Goal: Information Seeking & Learning: Find specific fact

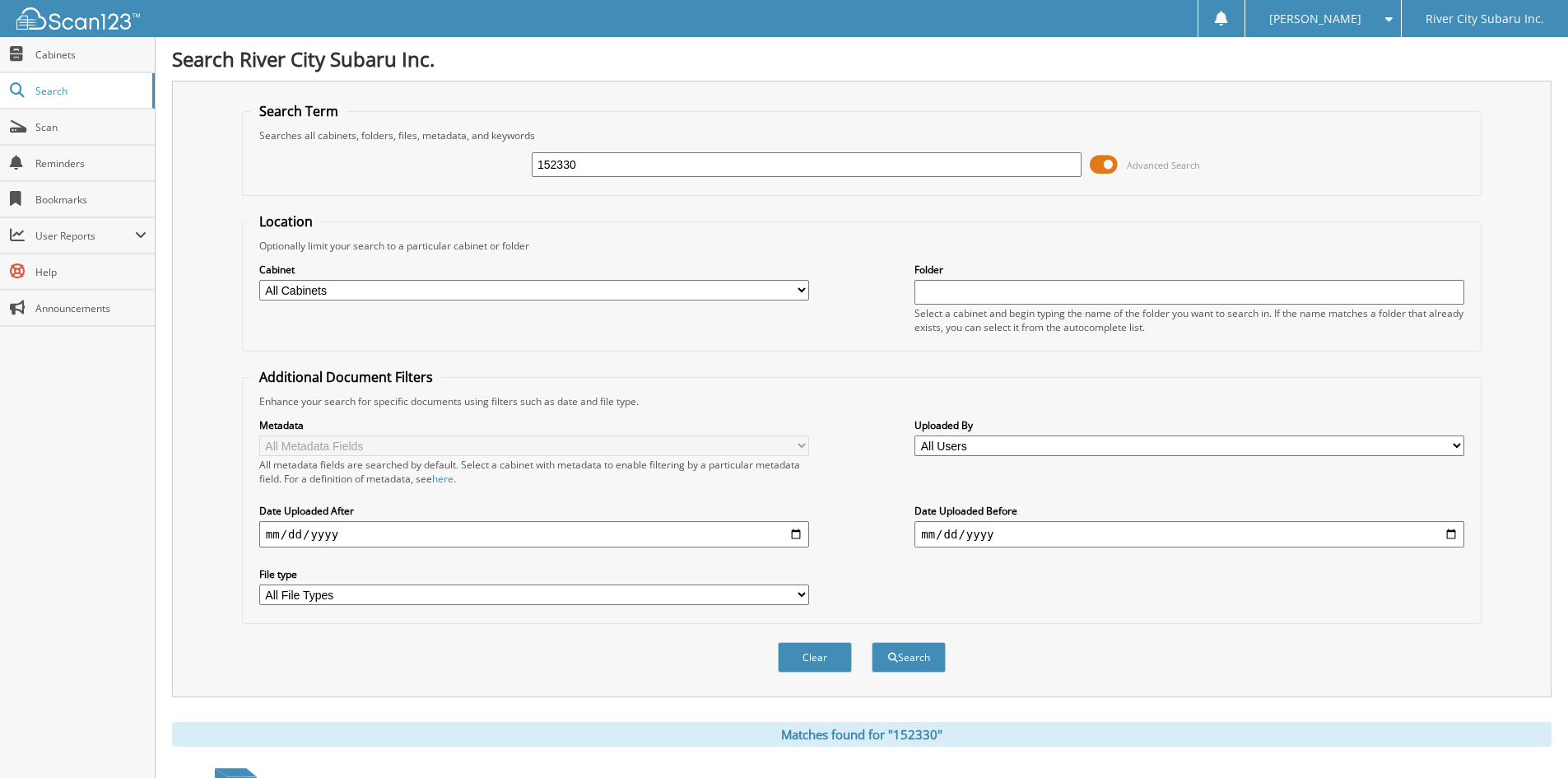
drag, startPoint x: 577, startPoint y: 170, endPoint x: 444, endPoint y: 157, distance: 133.6
click at [444, 157] on div "152330 Advanced Search" at bounding box center [862, 165] width 1221 height 45
paste input "806"
type input "152806"
click at [872, 642] on button "Search" at bounding box center [909, 657] width 74 height 30
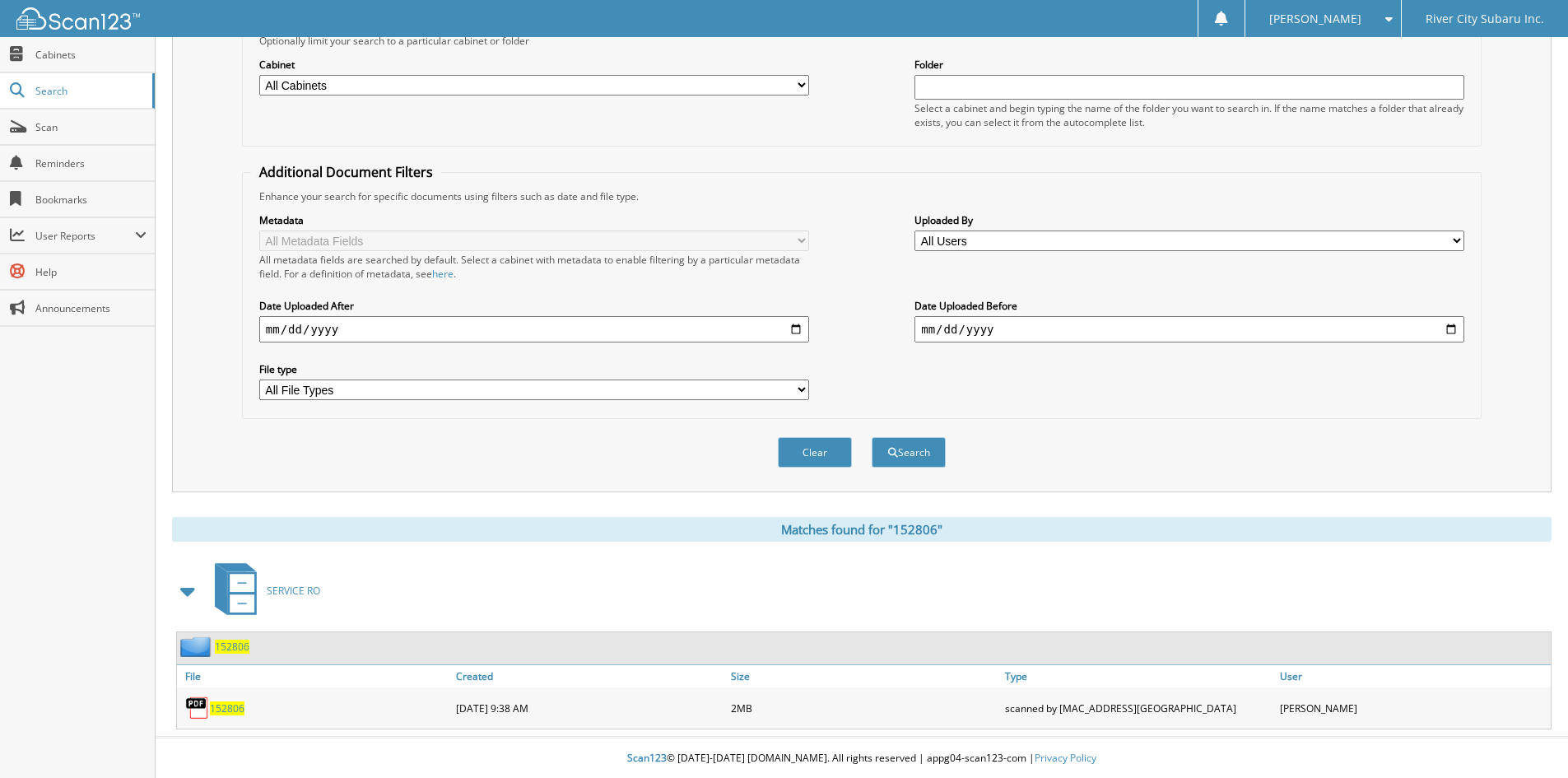
scroll to position [207, 0]
click at [231, 640] on span "152806" at bounding box center [232, 646] width 34 height 14
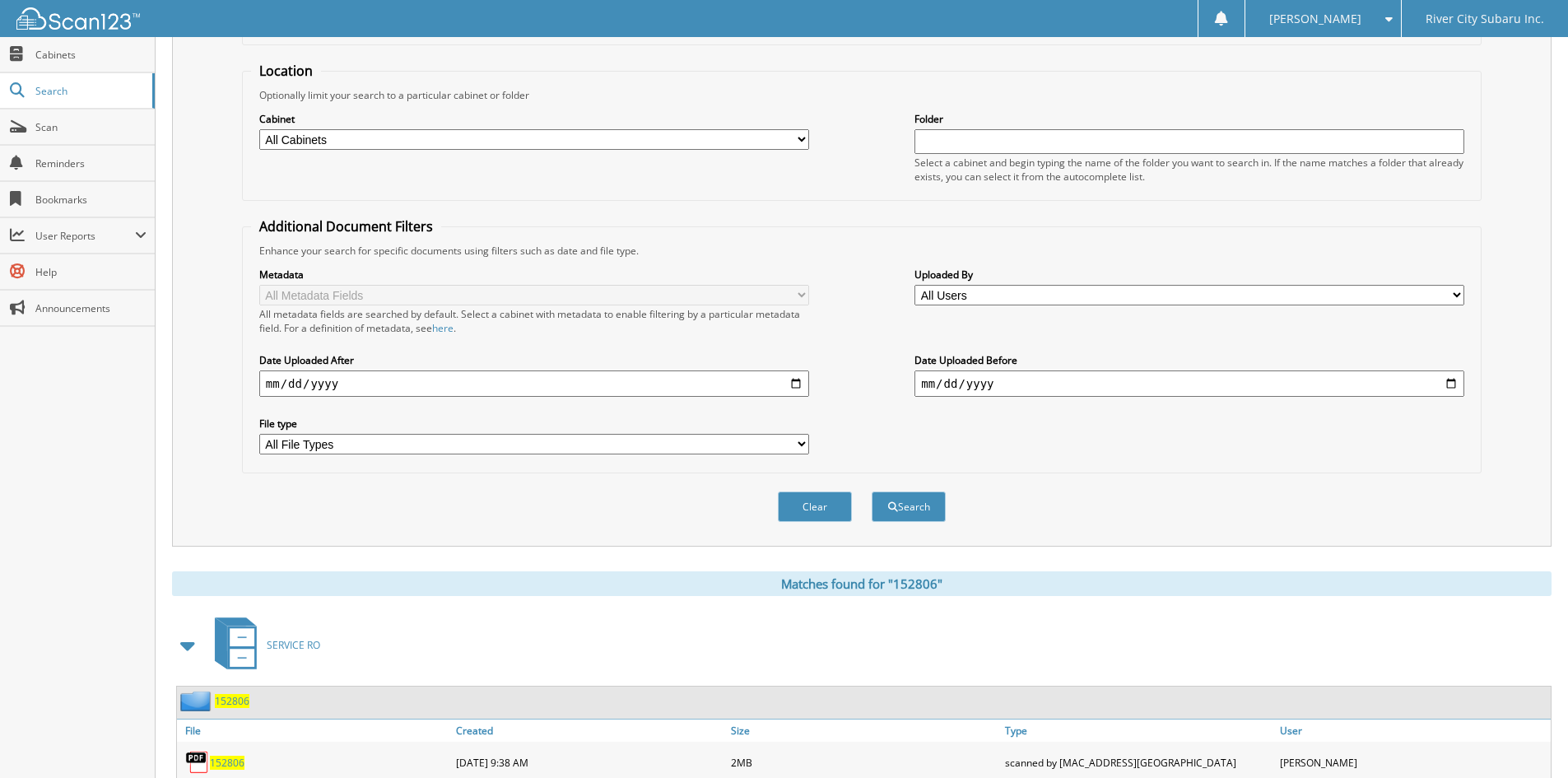
scroll to position [207, 0]
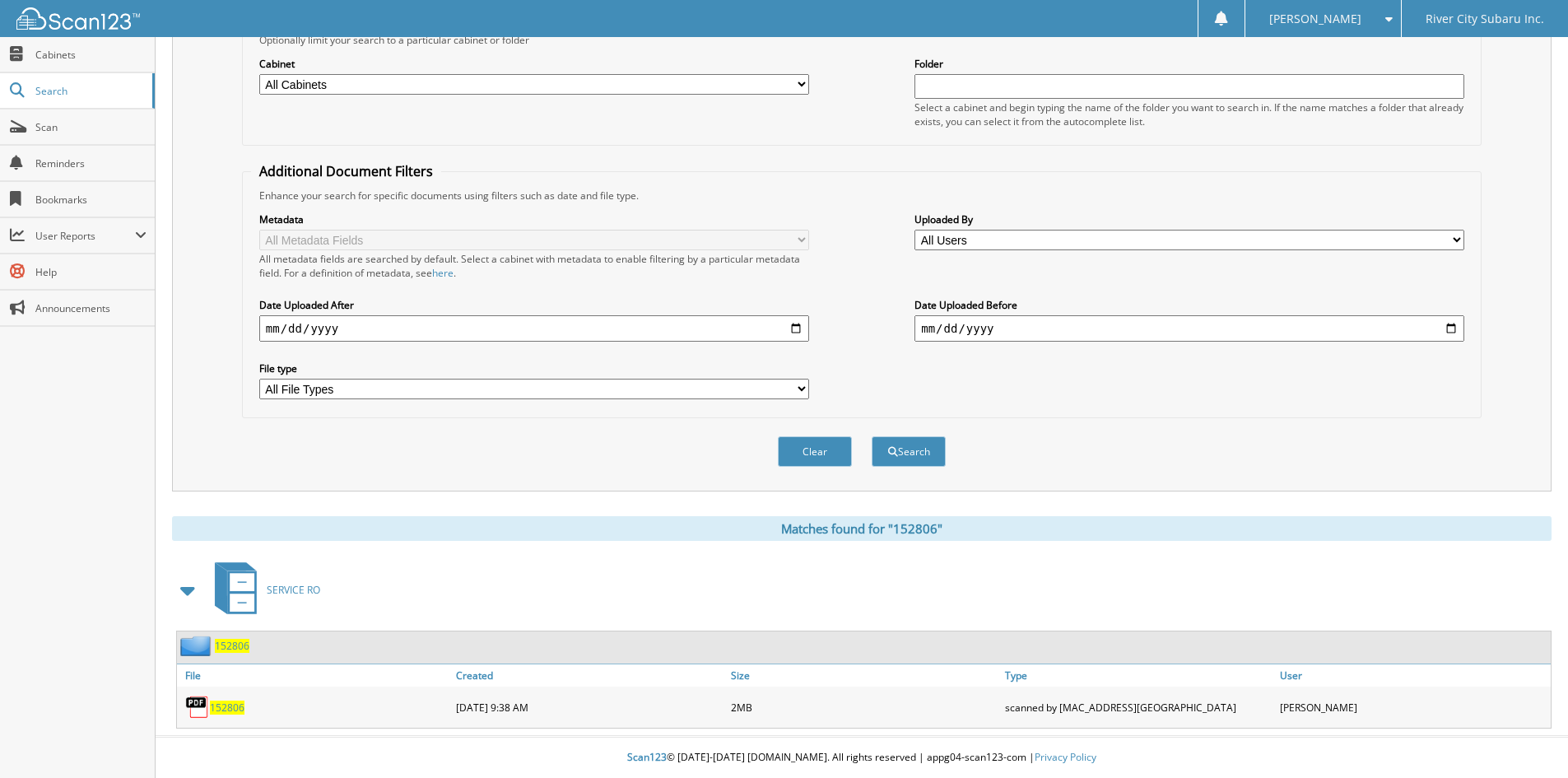
click at [222, 707] on span "152806" at bounding box center [227, 707] width 34 height 14
